Goal: Book appointment/travel/reservation

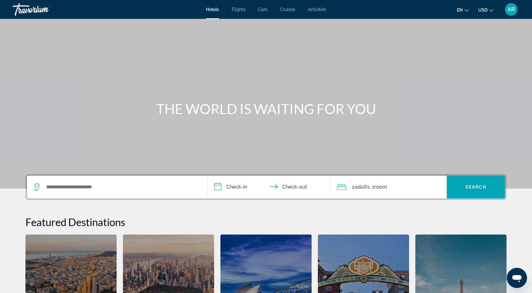
click at [240, 9] on span "Flights" at bounding box center [239, 9] width 14 height 5
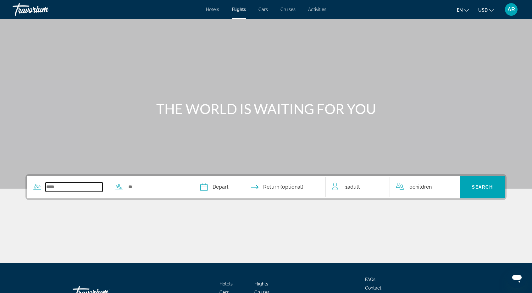
click at [51, 187] on input "Search widget" at bounding box center [74, 186] width 57 height 9
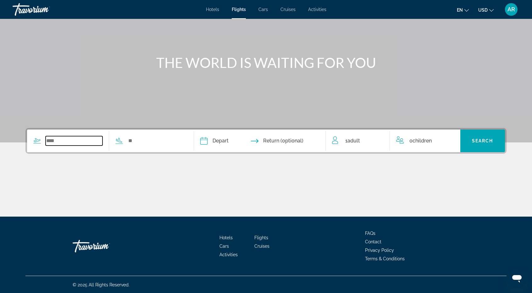
scroll to position [47, 0]
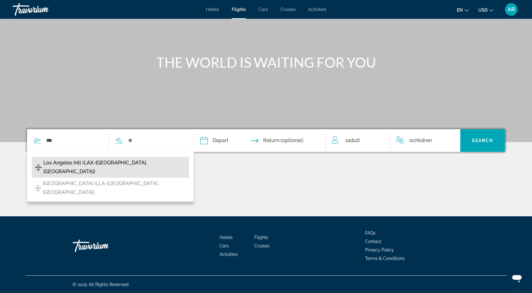
click at [55, 164] on span "Los Angeles Intl (LAX-Los Angeles, US)" at bounding box center [114, 168] width 143 height 18
type input "**********"
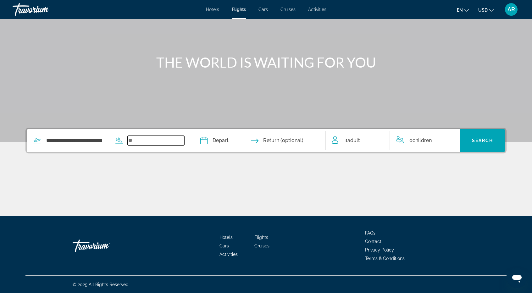
click at [132, 138] on input "Search widget" at bounding box center [156, 140] width 57 height 9
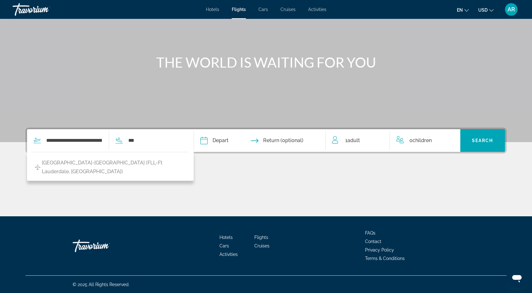
click at [69, 164] on span "Fort Lauderdale-Hollywood Intl (FLL-Ft Lauderdale, US)" at bounding box center [114, 168] width 144 height 18
type input "**********"
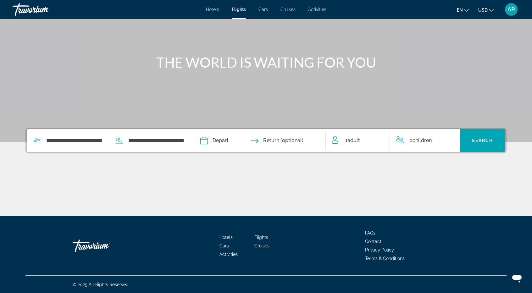
click at [217, 141] on input "Depart date" at bounding box center [231, 141] width 65 height 25
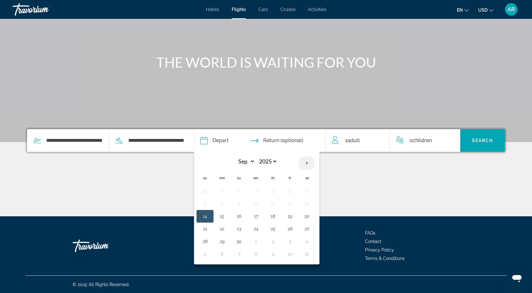
click at [306, 165] on th "Next month" at bounding box center [307, 163] width 17 height 14
select select "**"
click at [206, 241] on button "23" at bounding box center [205, 241] width 10 height 9
type input "**********"
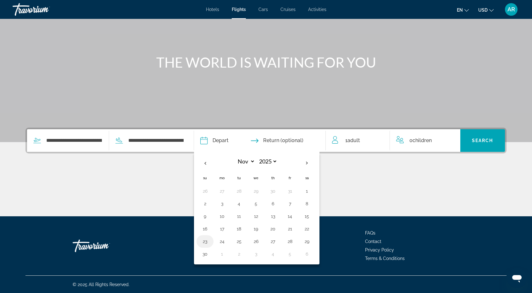
select select "**"
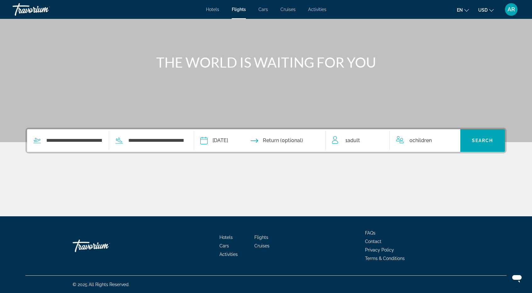
click at [308, 141] on input "Return date" at bounding box center [295, 141] width 65 height 25
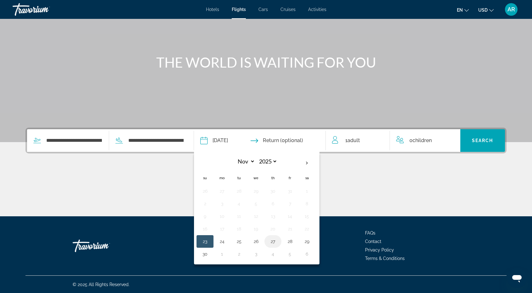
click at [272, 241] on button "27" at bounding box center [273, 241] width 10 height 9
type input "**********"
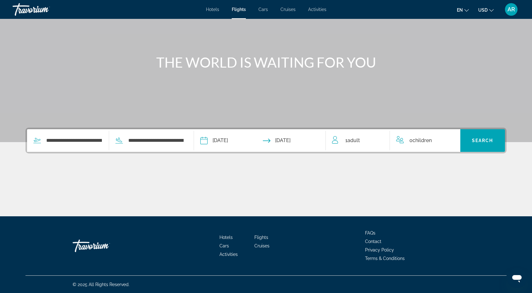
click at [350, 141] on span "Adult" at bounding box center [354, 140] width 13 height 6
click at [380, 137] on icon "Increment adults" at bounding box center [381, 140] width 6 height 8
click at [426, 178] on div "Main content" at bounding box center [265, 192] width 481 height 47
click at [485, 140] on span "Search" at bounding box center [482, 140] width 21 height 5
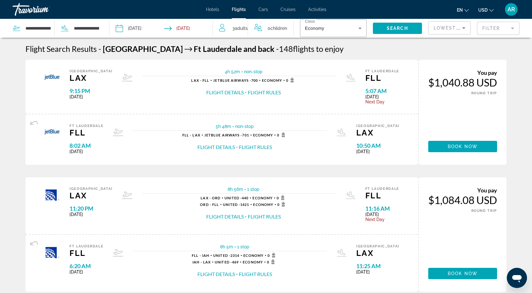
click at [493, 29] on mat-form-field "Filter" at bounding box center [498, 28] width 42 height 13
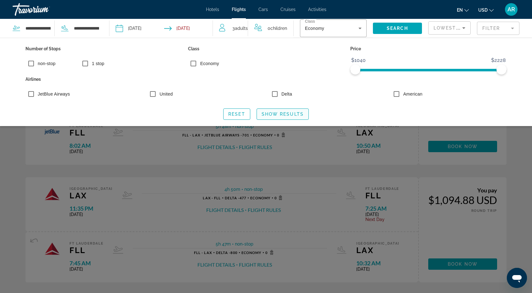
click at [288, 114] on span "Show Results" at bounding box center [283, 114] width 42 height 5
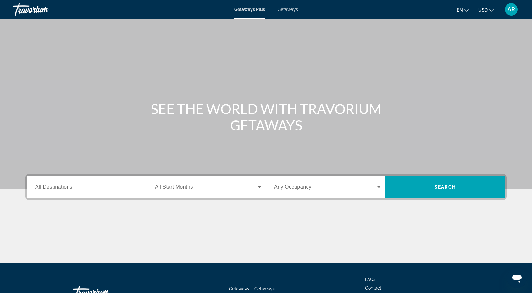
click at [466, 10] on icon "Change language" at bounding box center [467, 10] width 4 height 4
click at [470, 9] on ul "en English Español Français Italiano Português русский USD USD ($) MXN (Mex$) C…" at bounding box center [480, 9] width 46 height 10
click at [54, 187] on span "All Destinations" at bounding box center [53, 186] width 37 height 5
click at [54, 187] on input "Destination All Destinations" at bounding box center [88, 188] width 106 height 8
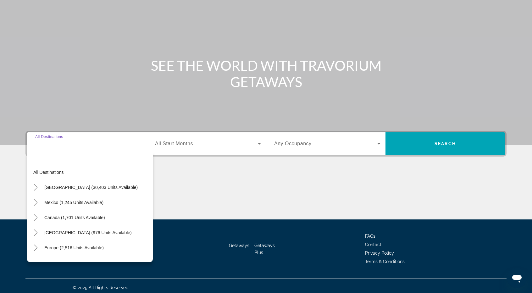
scroll to position [47, 0]
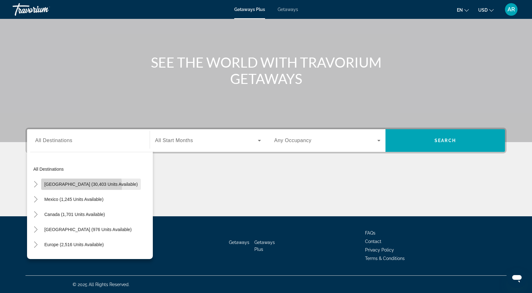
click at [68, 186] on span "[GEOGRAPHIC_DATA] (30,403 units available)" at bounding box center [90, 184] width 93 height 5
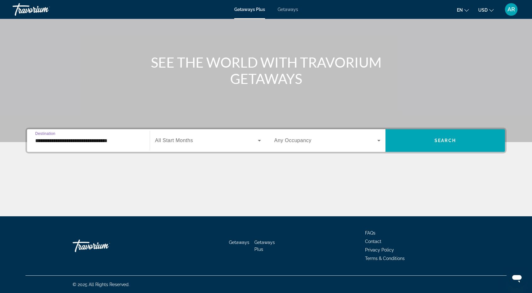
click at [57, 140] on input "**********" at bounding box center [88, 141] width 106 height 8
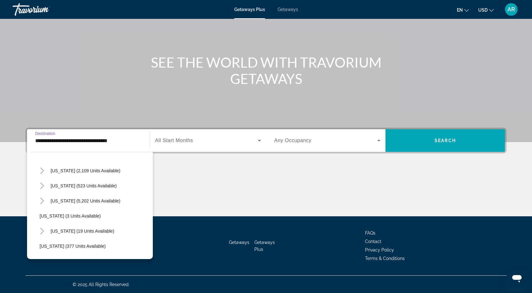
scroll to position [63, 0]
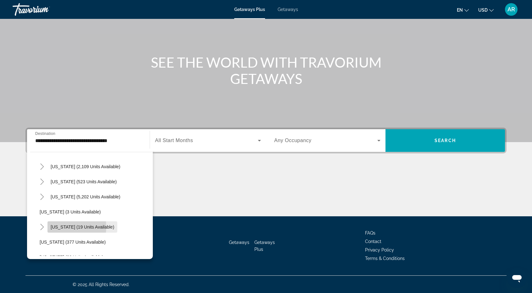
click at [60, 227] on span "[US_STATE] (19 units available)" at bounding box center [83, 227] width 64 height 5
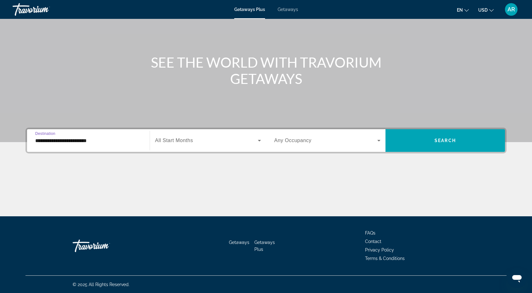
click at [51, 141] on input "**********" at bounding box center [88, 141] width 106 height 8
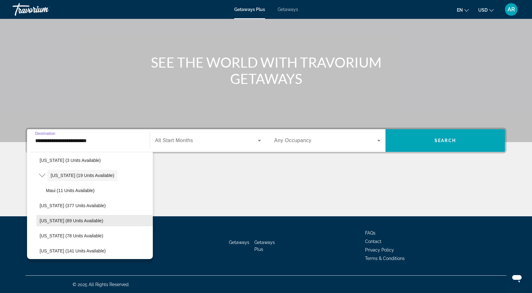
scroll to position [114, 0]
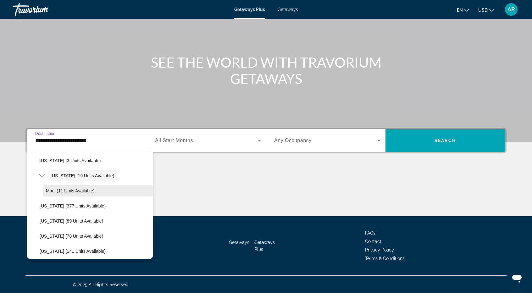
click at [59, 191] on span "Maui (11 units available)" at bounding box center [70, 190] width 49 height 5
type input "**********"
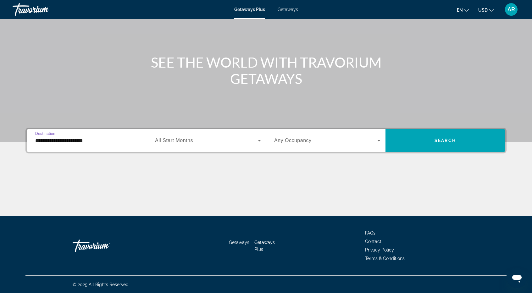
click at [180, 144] on span "Search widget" at bounding box center [206, 141] width 103 height 8
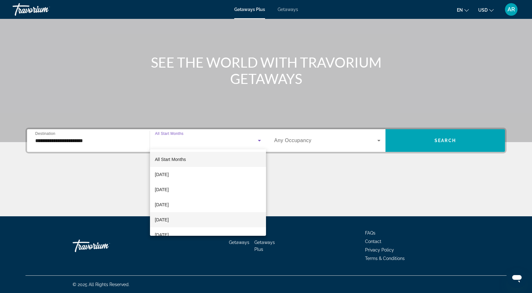
click at [169, 219] on span "[DATE]" at bounding box center [162, 220] width 14 height 8
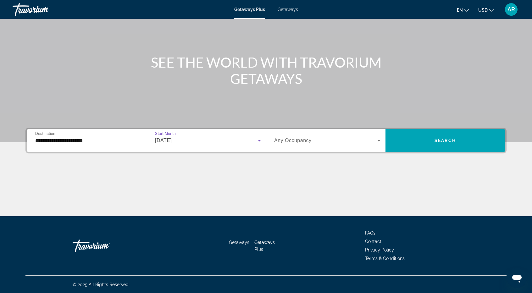
click at [301, 139] on span "Any Occupancy" at bounding box center [292, 140] width 37 height 5
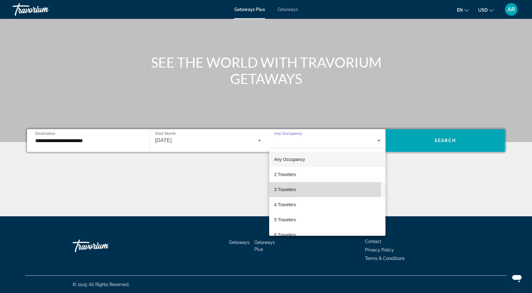
click at [285, 190] on span "3 Travelers" at bounding box center [285, 190] width 22 height 8
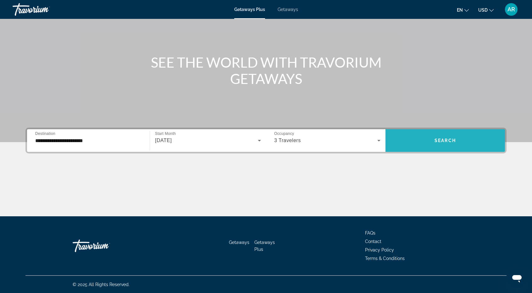
click at [447, 140] on span "Search" at bounding box center [445, 140] width 21 height 5
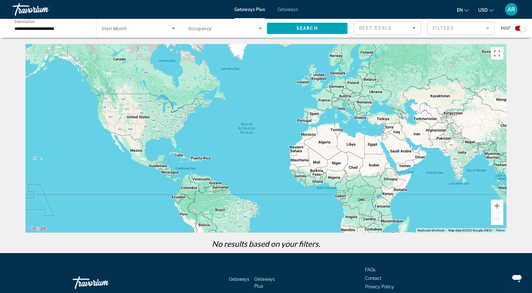
click at [287, 9] on span "Getaways" at bounding box center [288, 9] width 20 height 5
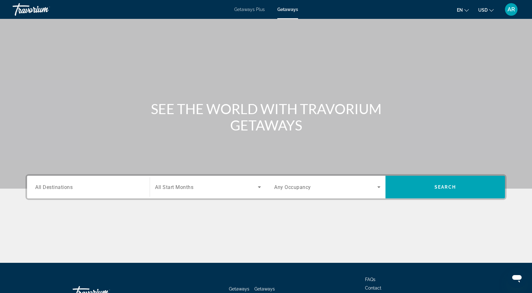
click at [45, 189] on span "All Destinations" at bounding box center [53, 187] width 37 height 6
click at [45, 189] on input "Destination All Destinations" at bounding box center [88, 188] width 106 height 8
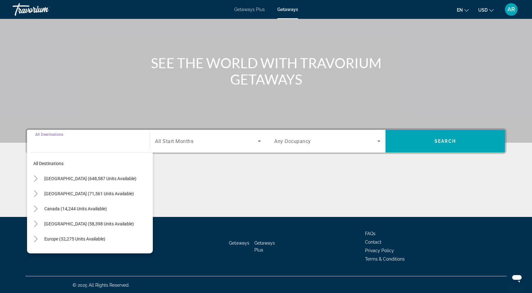
scroll to position [47, 0]
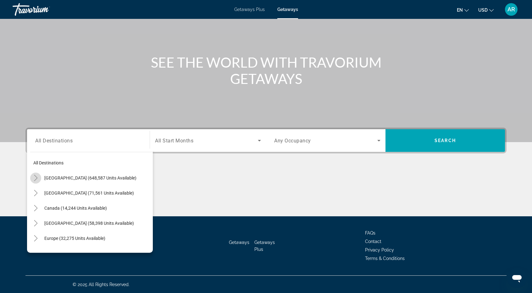
click at [34, 178] on icon "Toggle United States (648,587 units available)" at bounding box center [36, 178] width 6 height 6
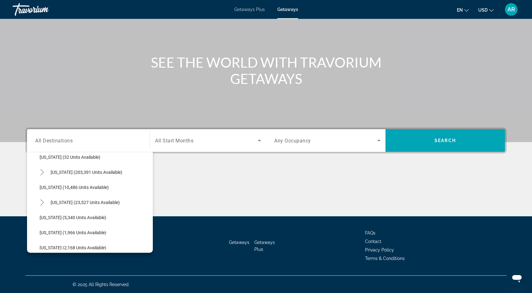
scroll to position [113, 0]
click at [41, 201] on icon "Toggle Hawaii (23,527 units available)" at bounding box center [42, 201] width 6 height 6
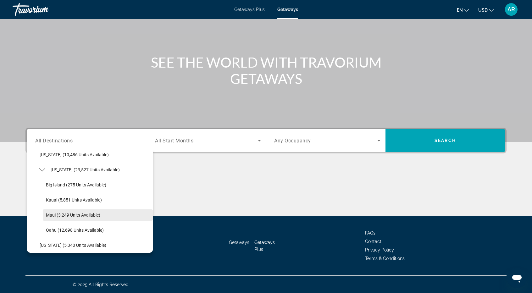
click at [59, 215] on span "Maui (3,249 units available)" at bounding box center [73, 215] width 54 height 5
type input "**********"
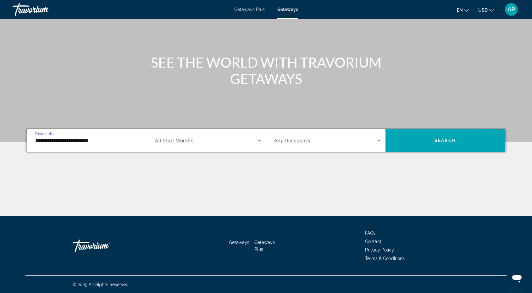
click at [189, 142] on span "All Start Months" at bounding box center [174, 141] width 38 height 6
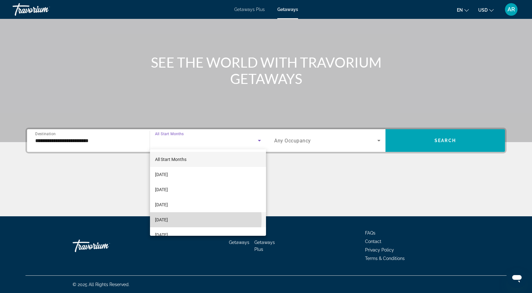
click at [168, 219] on span "[DATE]" at bounding box center [161, 220] width 13 height 8
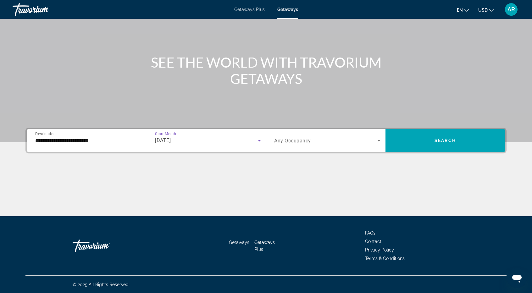
click at [297, 142] on span "Any Occupancy" at bounding box center [292, 141] width 37 height 6
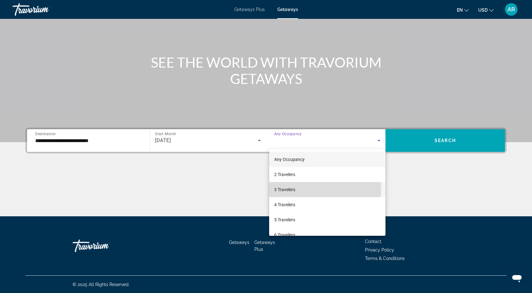
click at [282, 190] on span "3 Travelers" at bounding box center [284, 190] width 21 height 8
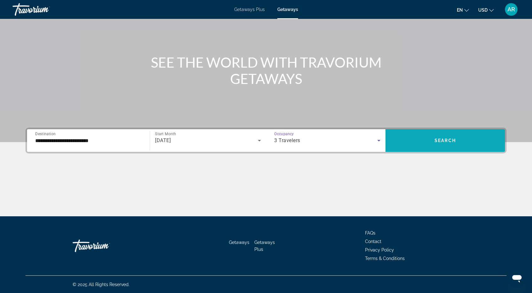
click at [444, 141] on span "Search" at bounding box center [445, 140] width 21 height 5
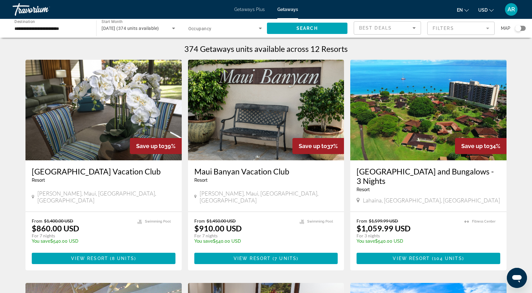
click at [24, 29] on input "**********" at bounding box center [51, 29] width 74 height 8
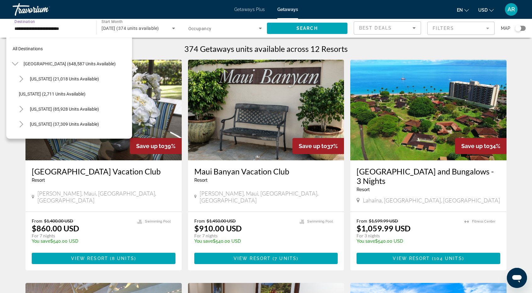
scroll to position [158, 0]
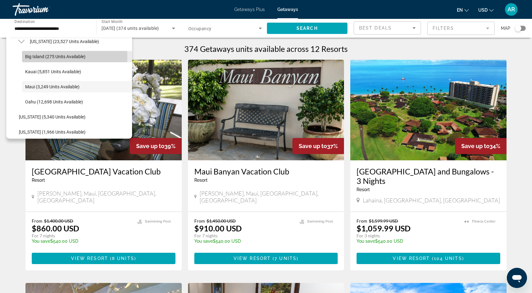
click at [35, 57] on span "Big Island (275 units available)" at bounding box center [55, 56] width 60 height 5
type input "**********"
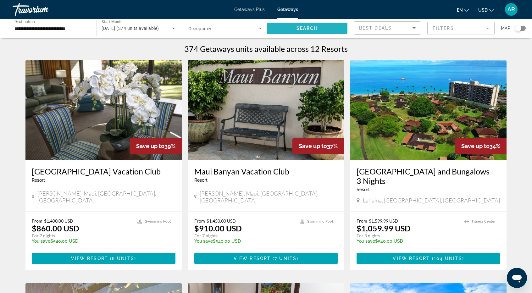
click at [301, 28] on span "Search" at bounding box center [307, 28] width 21 height 5
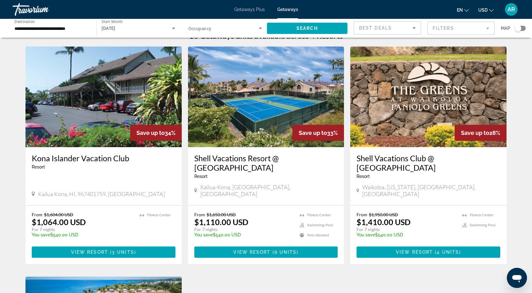
scroll to position [31, 0]
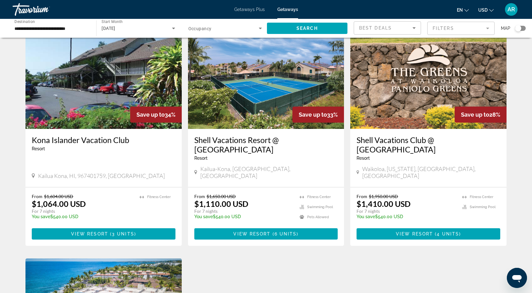
click at [258, 94] on img "Main content" at bounding box center [266, 78] width 156 height 101
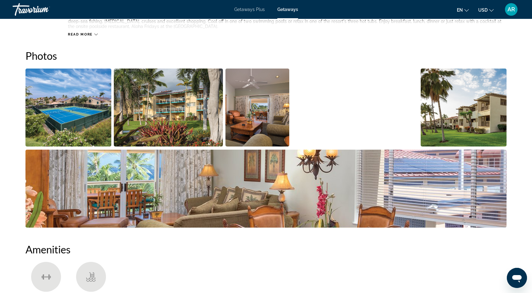
scroll to position [283, 0]
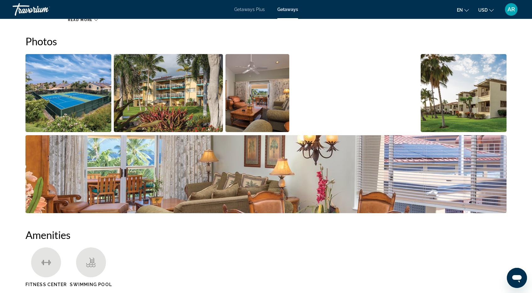
click at [73, 97] on img "Open full-screen image slider" at bounding box center [68, 93] width 86 height 78
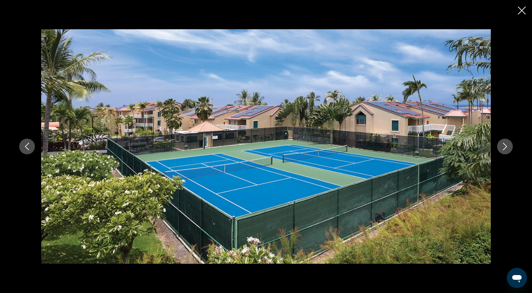
click at [508, 148] on icon "Next image" at bounding box center [505, 147] width 8 height 8
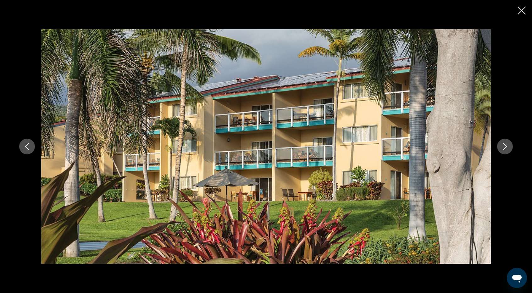
click at [507, 147] on icon "Next image" at bounding box center [505, 147] width 4 height 8
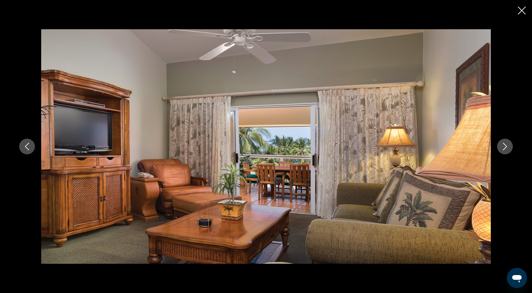
click at [507, 147] on icon "Next image" at bounding box center [505, 147] width 4 height 8
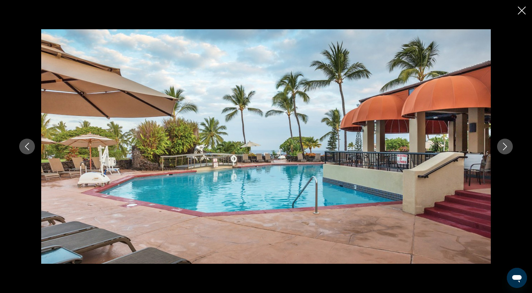
click at [507, 147] on icon "Next image" at bounding box center [505, 147] width 4 height 8
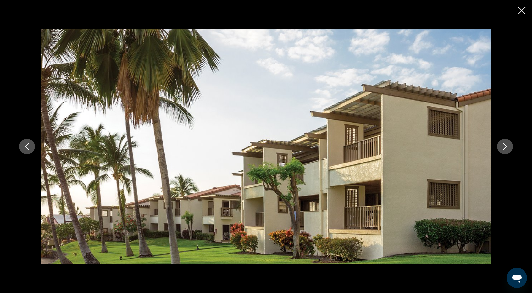
click at [20, 147] on button "Previous image" at bounding box center [27, 147] width 16 height 16
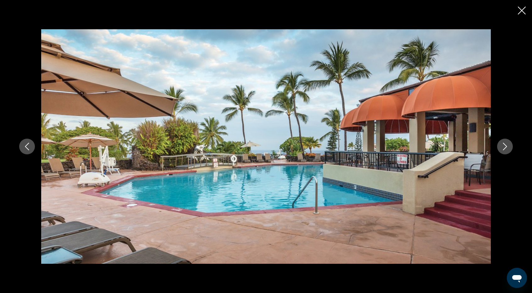
click at [508, 148] on icon "Next image" at bounding box center [505, 147] width 8 height 8
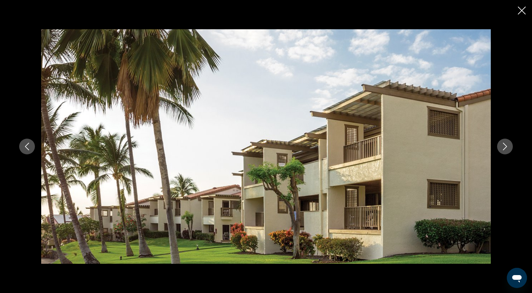
click at [508, 148] on icon "Next image" at bounding box center [505, 147] width 8 height 8
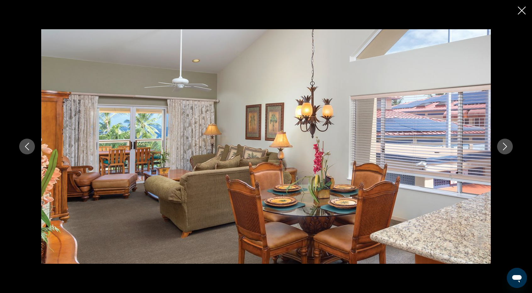
click at [500, 143] on button "Next image" at bounding box center [505, 147] width 16 height 16
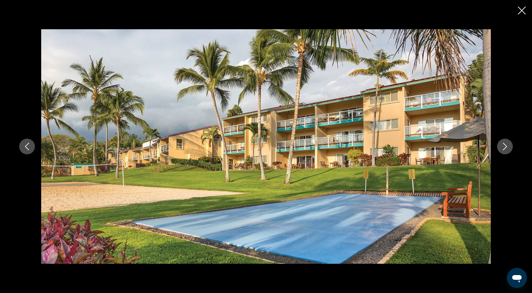
click at [522, 9] on icon "Close slideshow" at bounding box center [522, 11] width 8 height 8
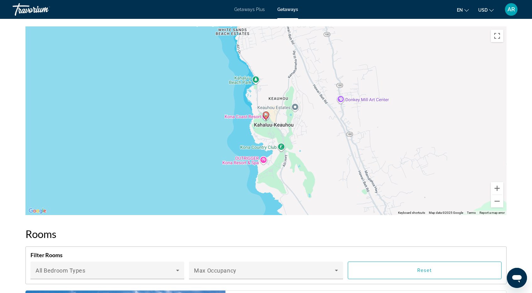
scroll to position [975, 0]
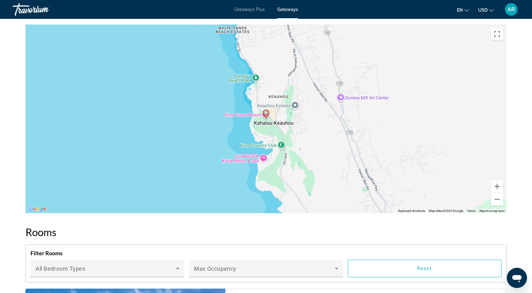
click at [297, 112] on div "To activate drag with keyboard, press Alt + Enter. Once in keyboard drag state,…" at bounding box center [265, 119] width 481 height 189
click at [497, 31] on button "Toggle fullscreen view" at bounding box center [497, 34] width 13 height 13
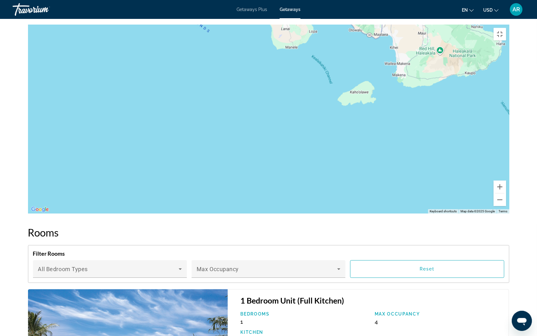
drag, startPoint x: 291, startPoint y: 61, endPoint x: 432, endPoint y: 234, distance: 222.4
click at [419, 213] on div "To activate drag with keyboard, press Alt + Enter. Once in keyboard drag state,…" at bounding box center [268, 119] width 481 height 189
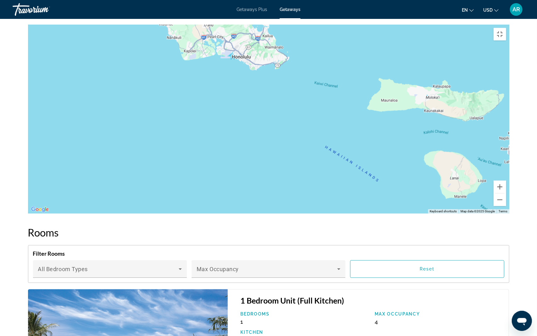
drag, startPoint x: 207, startPoint y: 109, endPoint x: 260, endPoint y: 139, distance: 61.1
click at [259, 141] on div "Main content" at bounding box center [268, 119] width 481 height 189
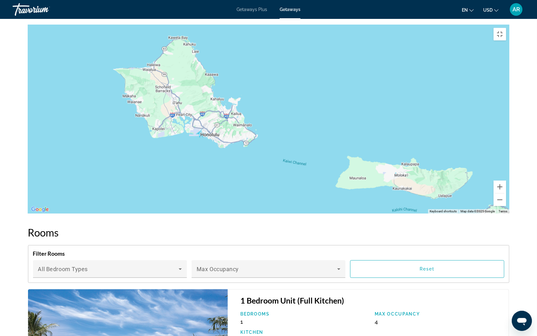
drag, startPoint x: 344, startPoint y: 260, endPoint x: 201, endPoint y: 142, distance: 186.1
click at [248, 177] on div "Main content" at bounding box center [268, 119] width 481 height 189
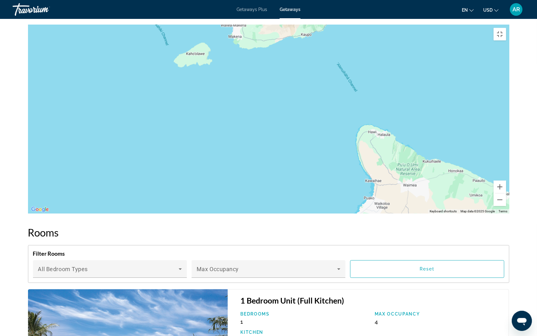
drag, startPoint x: 377, startPoint y: 198, endPoint x: 212, endPoint y: 89, distance: 198.3
click at [269, 126] on div "To activate drag with keyboard, press Alt + Enter. Once in keyboard drag state,…" at bounding box center [268, 119] width 481 height 189
click at [232, 101] on div "To activate drag with keyboard, press Alt + Enter. Once in keyboard drag state,…" at bounding box center [268, 119] width 481 height 189
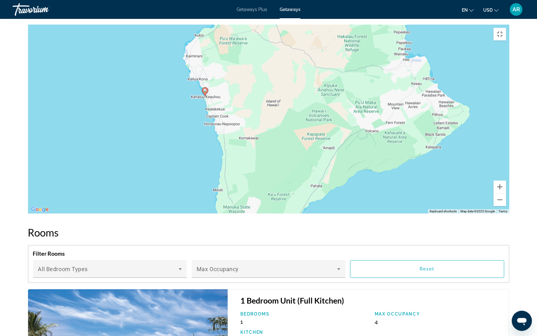
drag, startPoint x: 214, startPoint y: 163, endPoint x: 299, endPoint y: 138, distance: 88.1
click at [299, 138] on div "To activate drag with keyboard, press Alt + Enter. Once in keyboard drag state,…" at bounding box center [268, 119] width 481 height 189
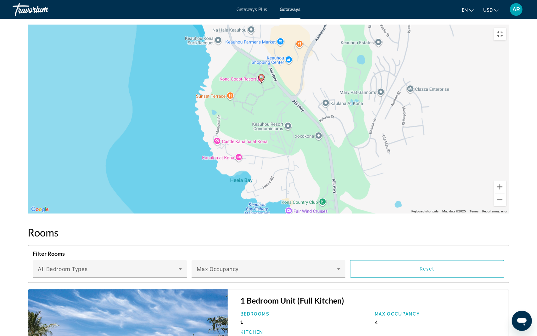
drag, startPoint x: 101, startPoint y: 147, endPoint x: 184, endPoint y: 146, distance: 83.7
click at [184, 146] on div "To activate drag with keyboard, press Alt + Enter. Once in keyboard drag state,…" at bounding box center [268, 119] width 481 height 189
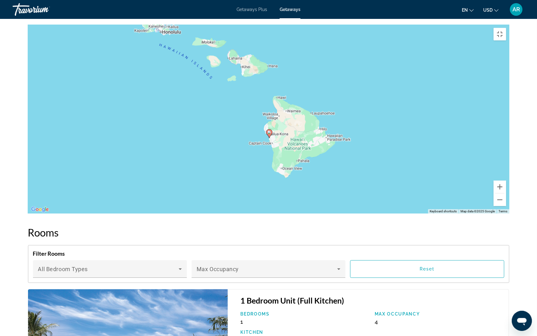
drag, startPoint x: 108, startPoint y: 133, endPoint x: 209, endPoint y: 173, distance: 108.9
click at [207, 173] on div "To activate drag with keyboard, press Alt + Enter. Once in keyboard drag state,…" at bounding box center [268, 119] width 481 height 189
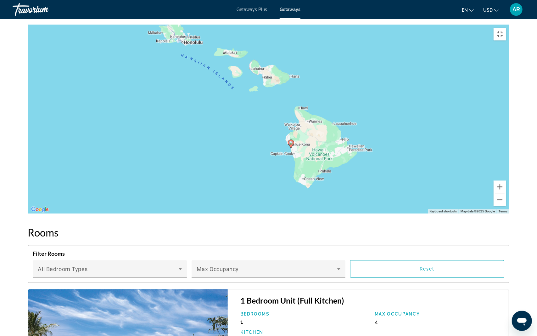
drag, startPoint x: 173, startPoint y: 151, endPoint x: 191, endPoint y: 172, distance: 27.9
click at [190, 171] on div "To activate drag with keyboard, press Alt + Enter. Once in keyboard drag state,…" at bounding box center [268, 119] width 481 height 189
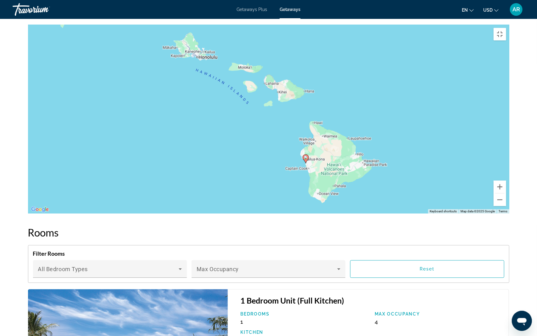
click at [191, 172] on div "To activate drag with keyboard, press Alt + Enter. Once in keyboard drag state,…" at bounding box center [268, 119] width 481 height 189
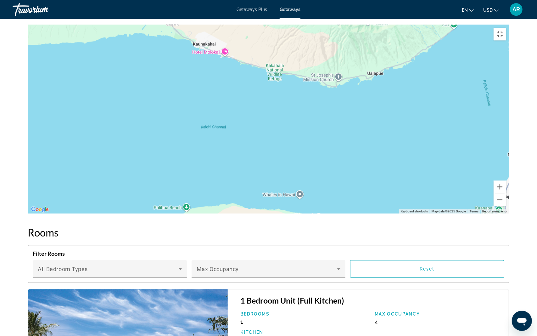
drag, startPoint x: 247, startPoint y: 144, endPoint x: 241, endPoint y: 169, distance: 25.6
click at [241, 169] on div "Main content" at bounding box center [268, 119] width 481 height 189
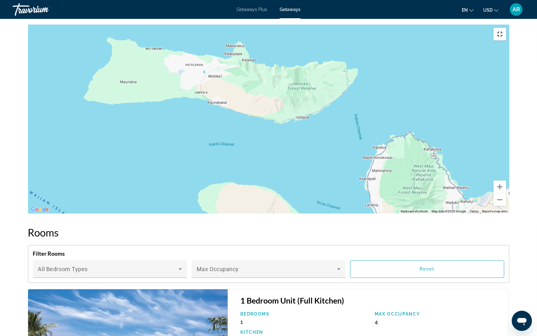
click at [506, 28] on button "Toggle fullscreen view" at bounding box center [500, 34] width 13 height 13
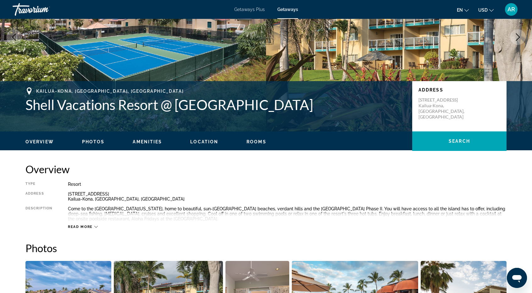
scroll to position [0, 0]
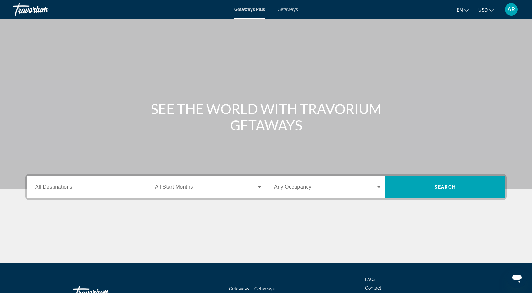
click at [287, 10] on span "Getaways" at bounding box center [288, 9] width 20 height 5
click at [57, 195] on div "Search widget" at bounding box center [88, 187] width 106 height 18
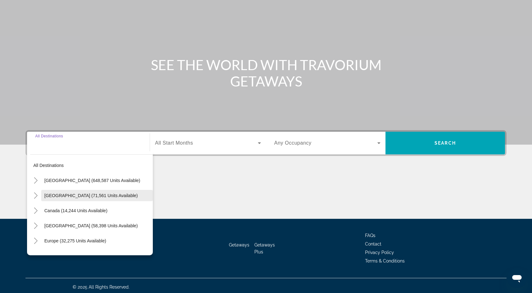
scroll to position [47, 0]
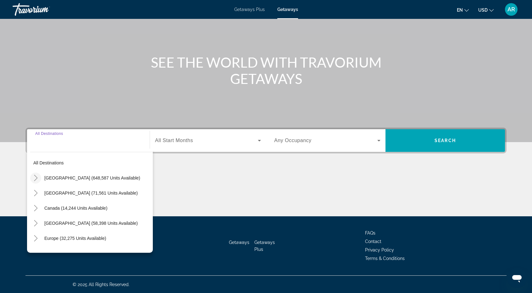
click at [33, 177] on icon "Toggle United States (648,587 units available)" at bounding box center [36, 178] width 6 height 6
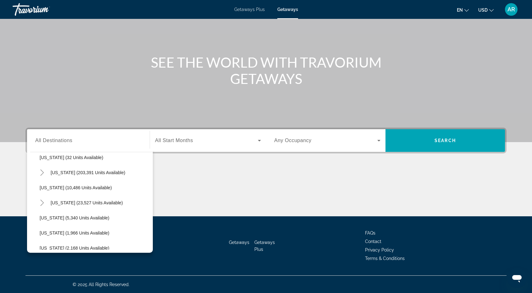
scroll to position [113, 0]
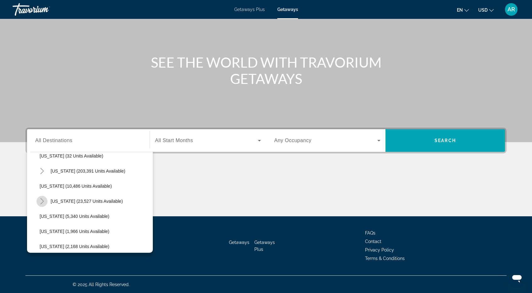
click at [40, 200] on icon "Toggle Hawaii (23,527 units available)" at bounding box center [42, 201] width 6 height 6
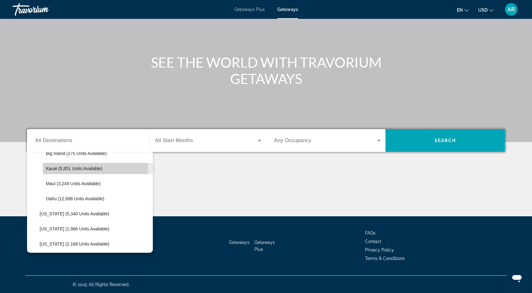
click at [53, 168] on span "Kauai (5,851 units available)" at bounding box center [74, 168] width 57 height 5
type input "**********"
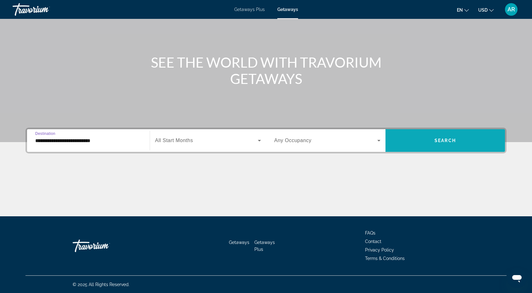
click at [455, 142] on span "Search" at bounding box center [445, 140] width 21 height 5
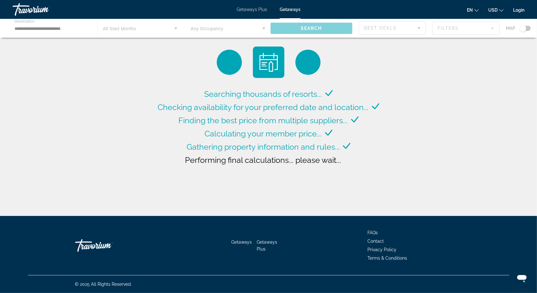
click at [117, 30] on div "Main content" at bounding box center [268, 28] width 537 height 19
